Goal: Task Accomplishment & Management: Use online tool/utility

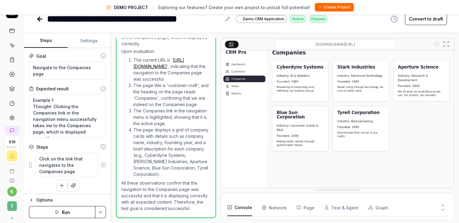
scroll to position [2, 0]
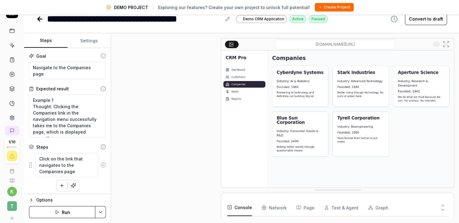
scroll to position [140, 0]
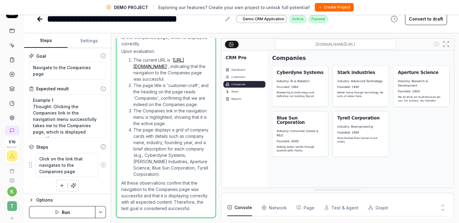
type textarea "*"
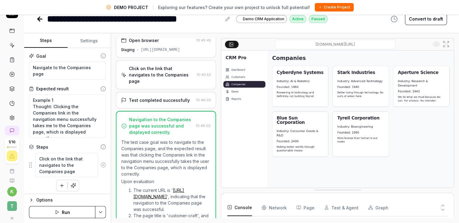
scroll to position [0, 0]
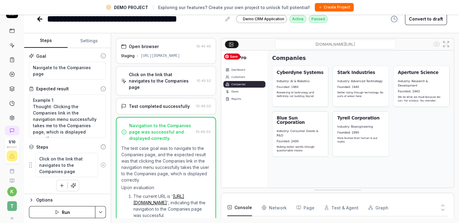
click at [235, 89] on img at bounding box center [337, 122] width 233 height 145
click at [303, 115] on img at bounding box center [337, 122] width 233 height 145
click at [282, 207] on Requests "Network" at bounding box center [274, 207] width 25 height 17
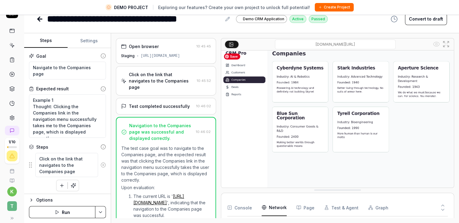
scroll to position [5, 0]
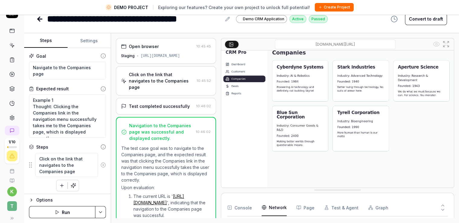
click at [305, 207] on button "Page" at bounding box center [305, 207] width 18 height 17
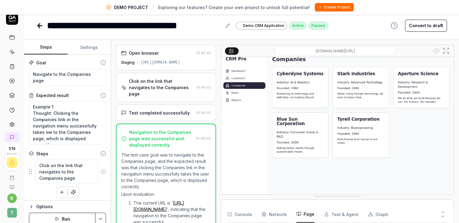
scroll to position [14, 0]
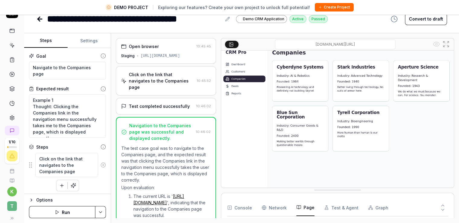
click at [339, 206] on button "Test & Agent" at bounding box center [341, 207] width 34 height 17
click at [376, 206] on button "Graph" at bounding box center [378, 207] width 20 height 17
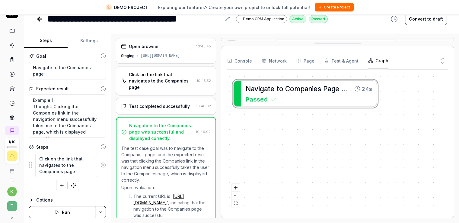
drag, startPoint x: 395, startPoint y: 189, endPoint x: 362, endPoint y: 29, distance: 163.0
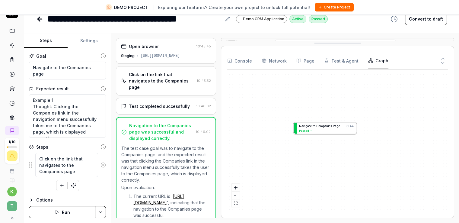
click at [353, 57] on button "Test & Agent" at bounding box center [341, 60] width 34 height 17
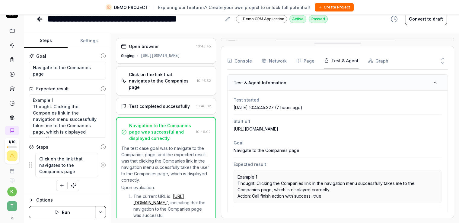
scroll to position [82, 0]
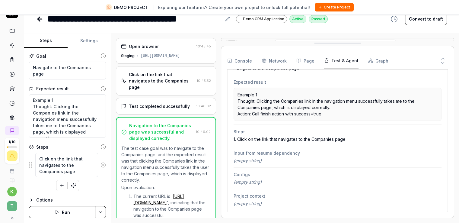
click at [278, 58] on Requests "Network" at bounding box center [274, 60] width 25 height 17
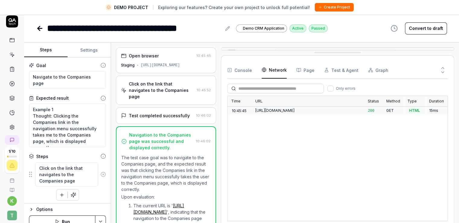
scroll to position [0, 0]
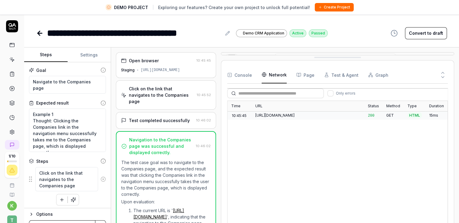
click at [384, 114] on div "GET" at bounding box center [393, 115] width 21 height 8
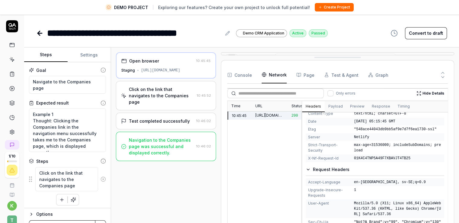
scroll to position [103, 0]
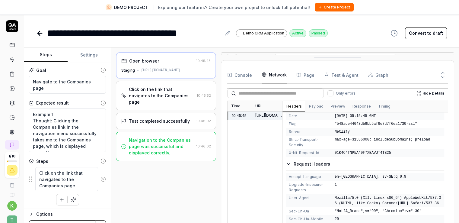
click at [244, 130] on div "Time URL Status Method Type Duration 10:45:45 https://qacrmdemo.netlify.app/ 20…" at bounding box center [337, 162] width 221 height 125
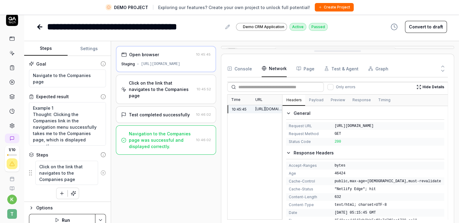
scroll to position [0, 0]
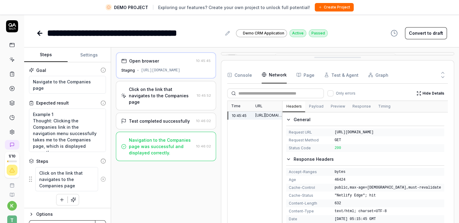
click at [290, 157] on icon "button" at bounding box center [288, 159] width 5 height 5
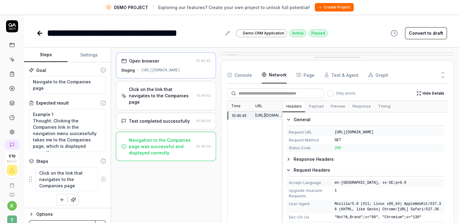
click at [288, 168] on icon "button" at bounding box center [288, 169] width 5 height 5
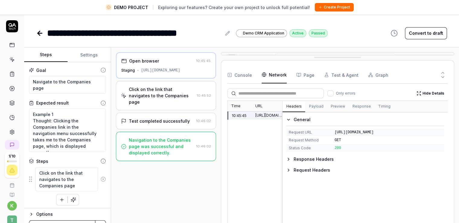
click at [287, 119] on icon "button" at bounding box center [288, 119] width 5 height 5
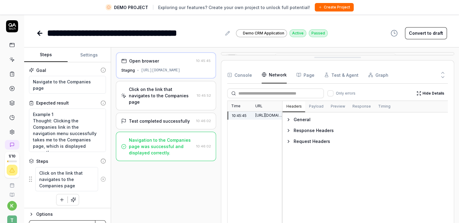
type textarea "*"
